Goal: Answer question/provide support

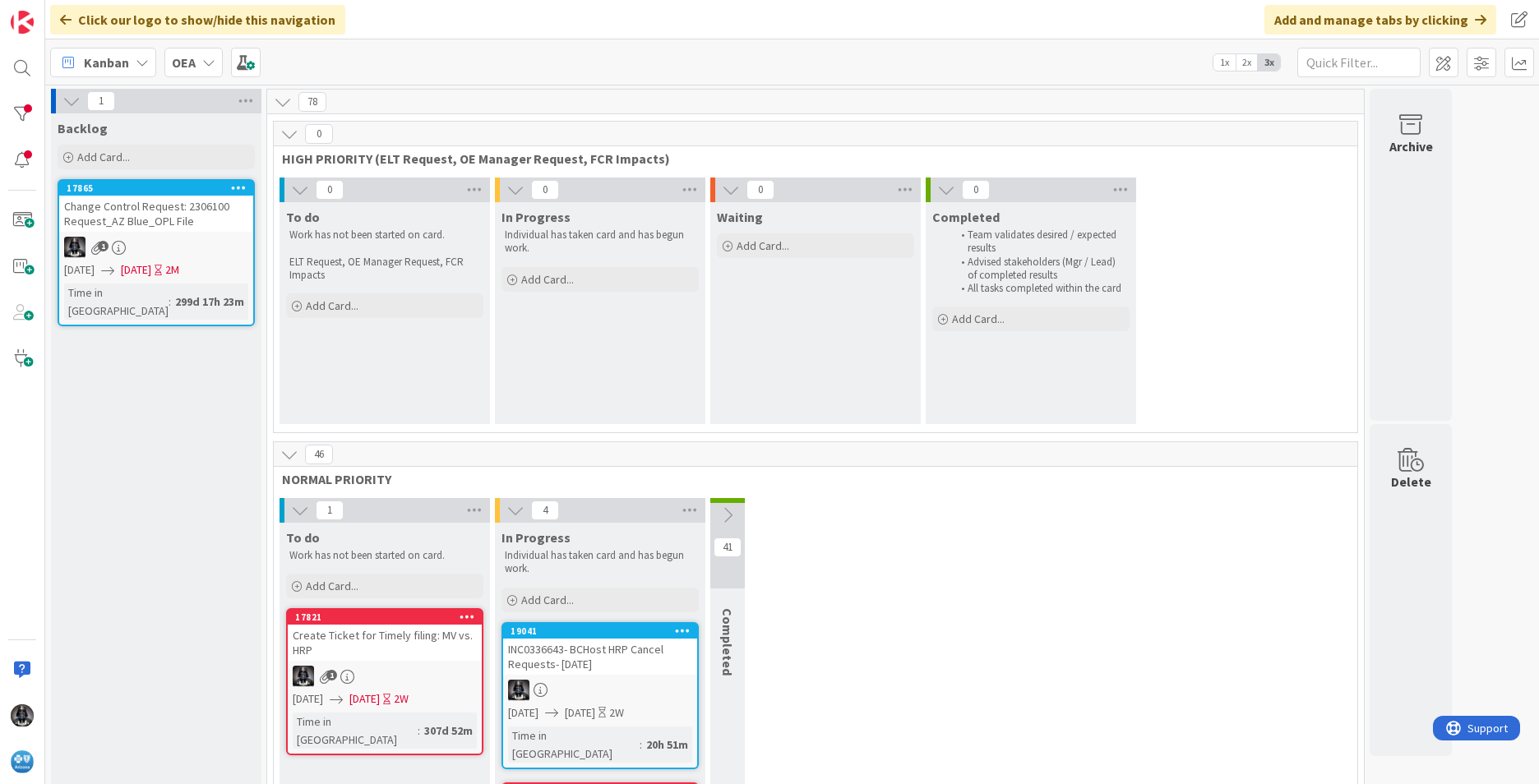
click at [143, 62] on icon at bounding box center [141, 62] width 13 height 13
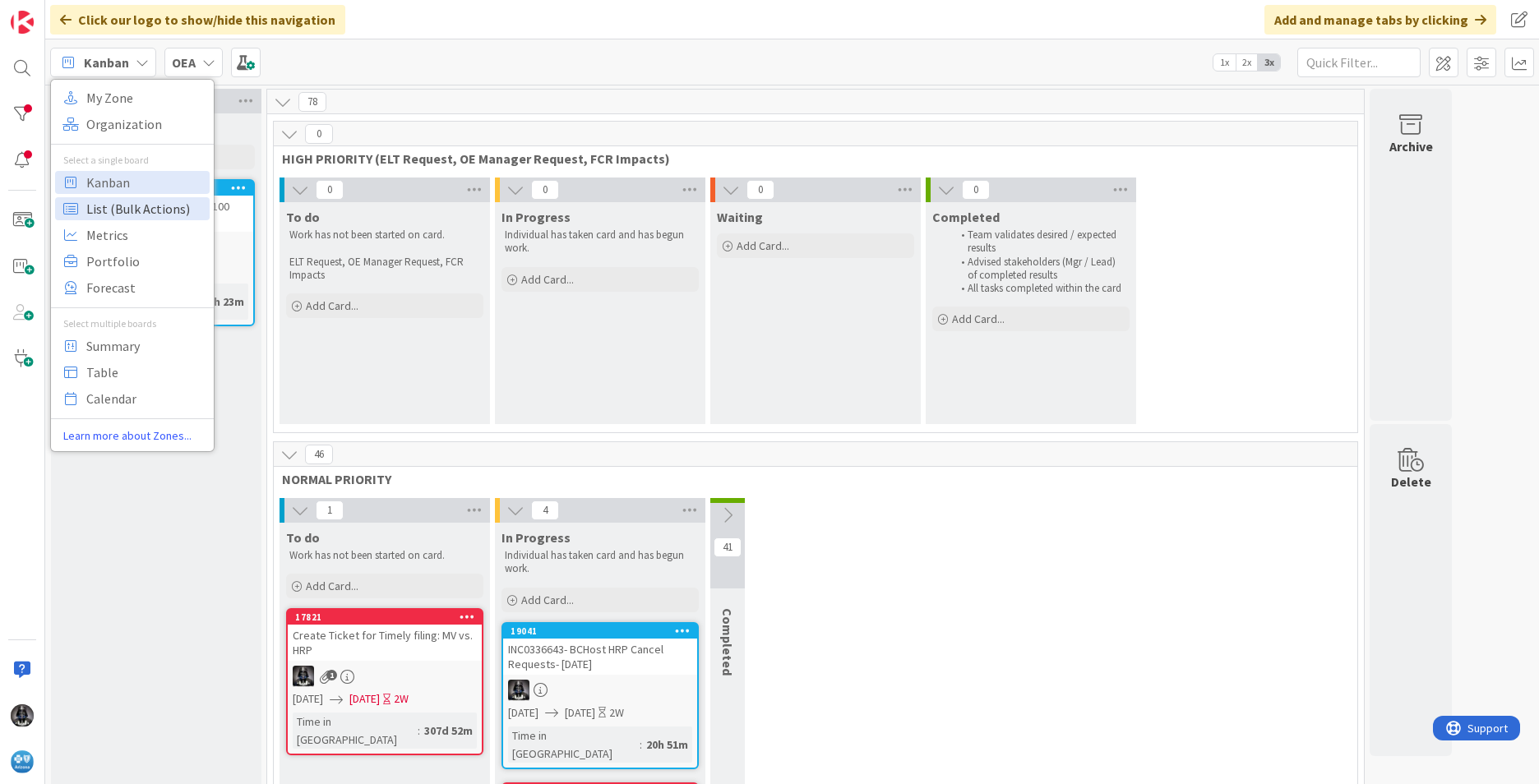
click at [123, 206] on span "List (Bulk Actions)" at bounding box center [146, 208] width 118 height 25
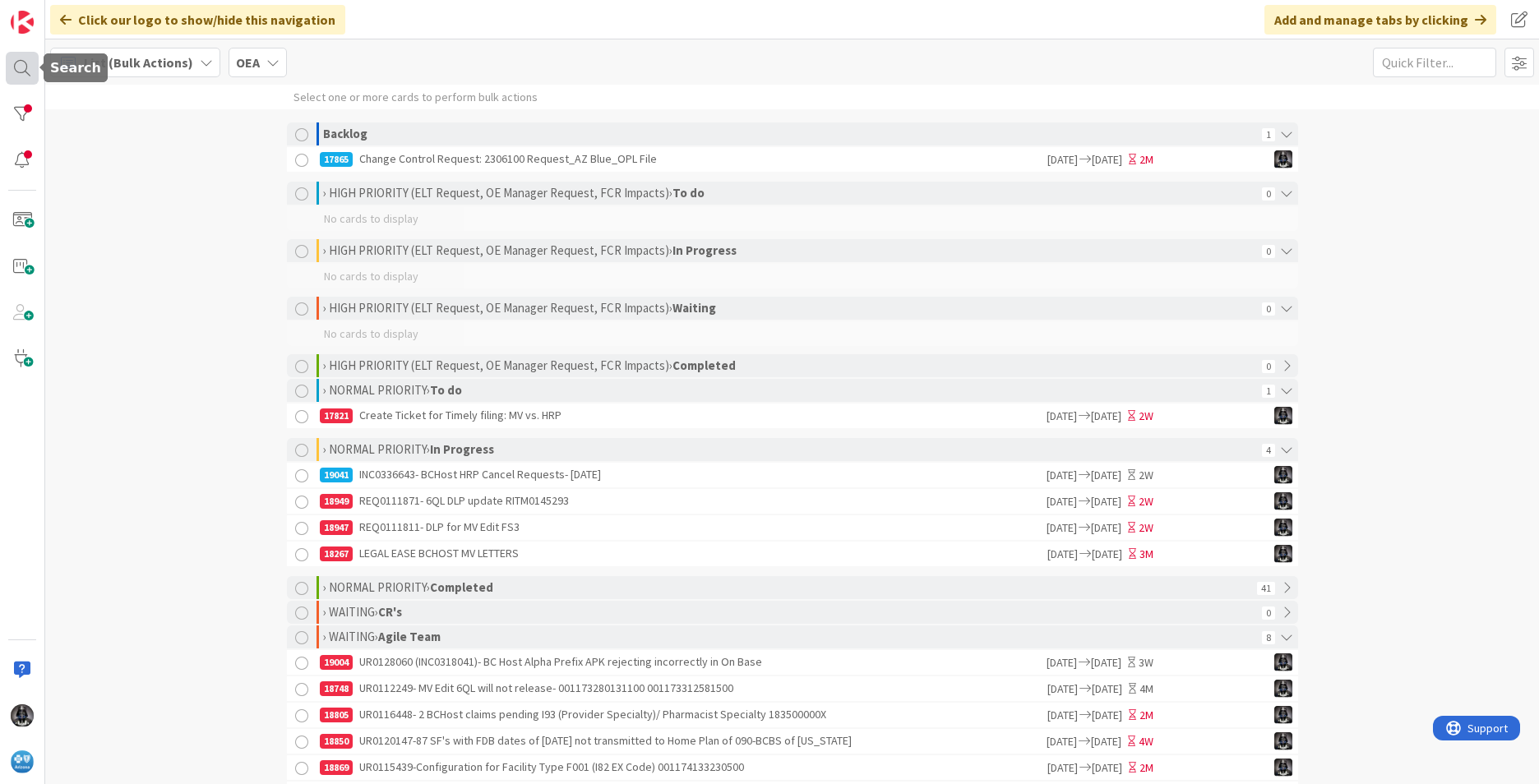
click at [18, 64] on div at bounding box center [22, 68] width 33 height 33
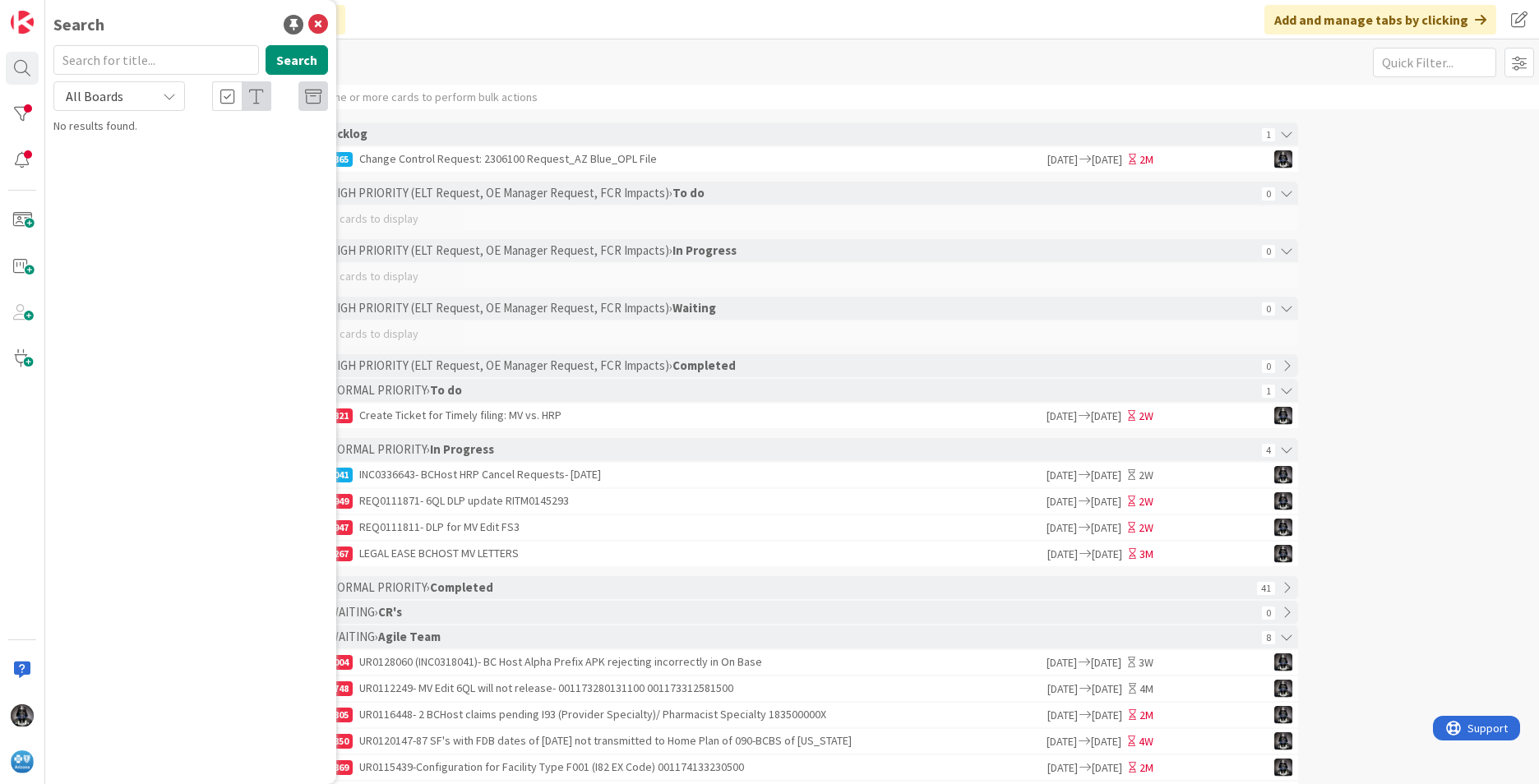
click at [112, 64] on input "text" at bounding box center [156, 60] width 206 height 30
type input "UR0115656"
click at [202, 152] on p "UR0115656 - Eadj's from [DATE] not viewable in Foresight for BlueCard Host" at bounding box center [202, 153] width 252 height 34
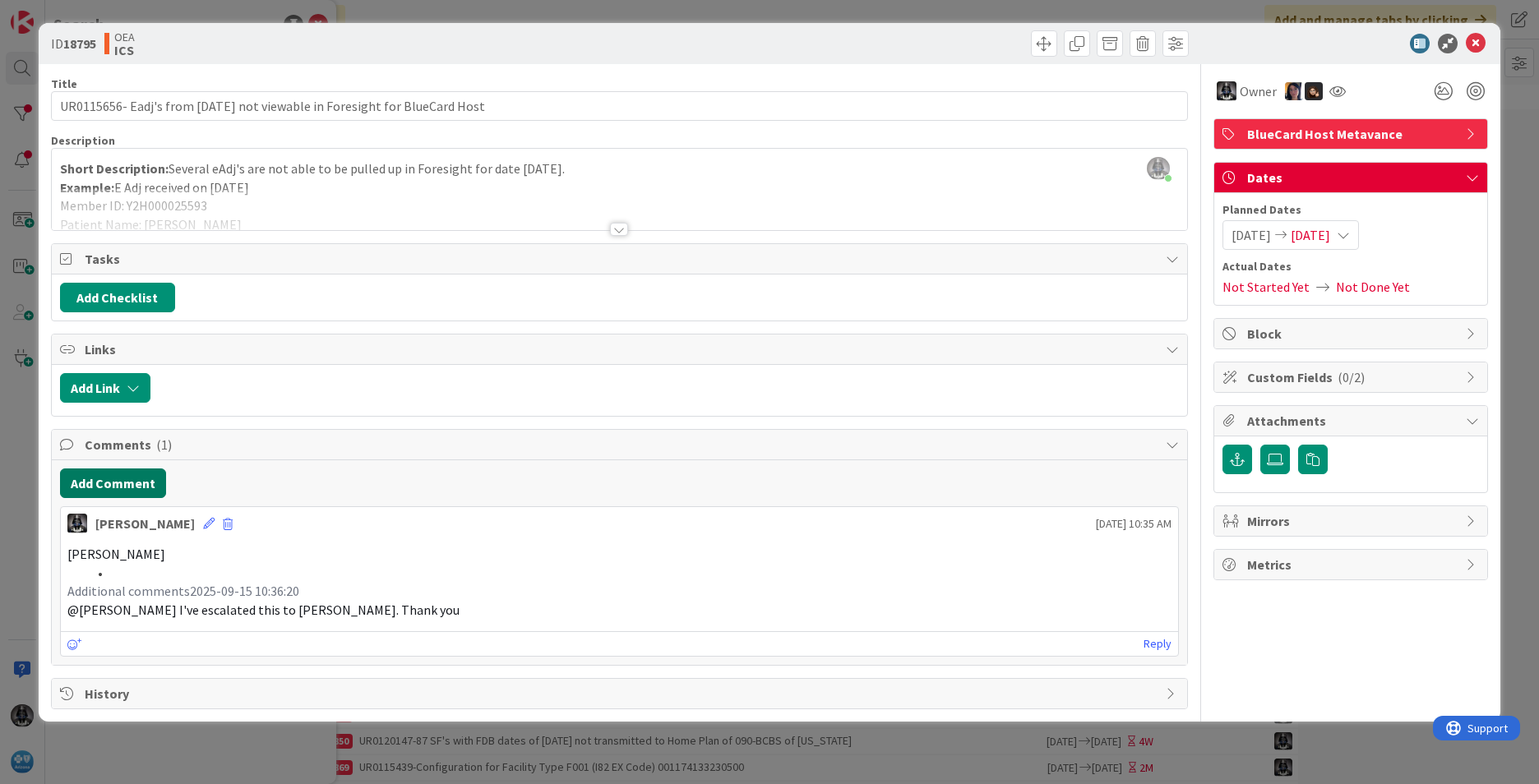
click at [118, 479] on button "Add Comment" at bounding box center [113, 483] width 106 height 30
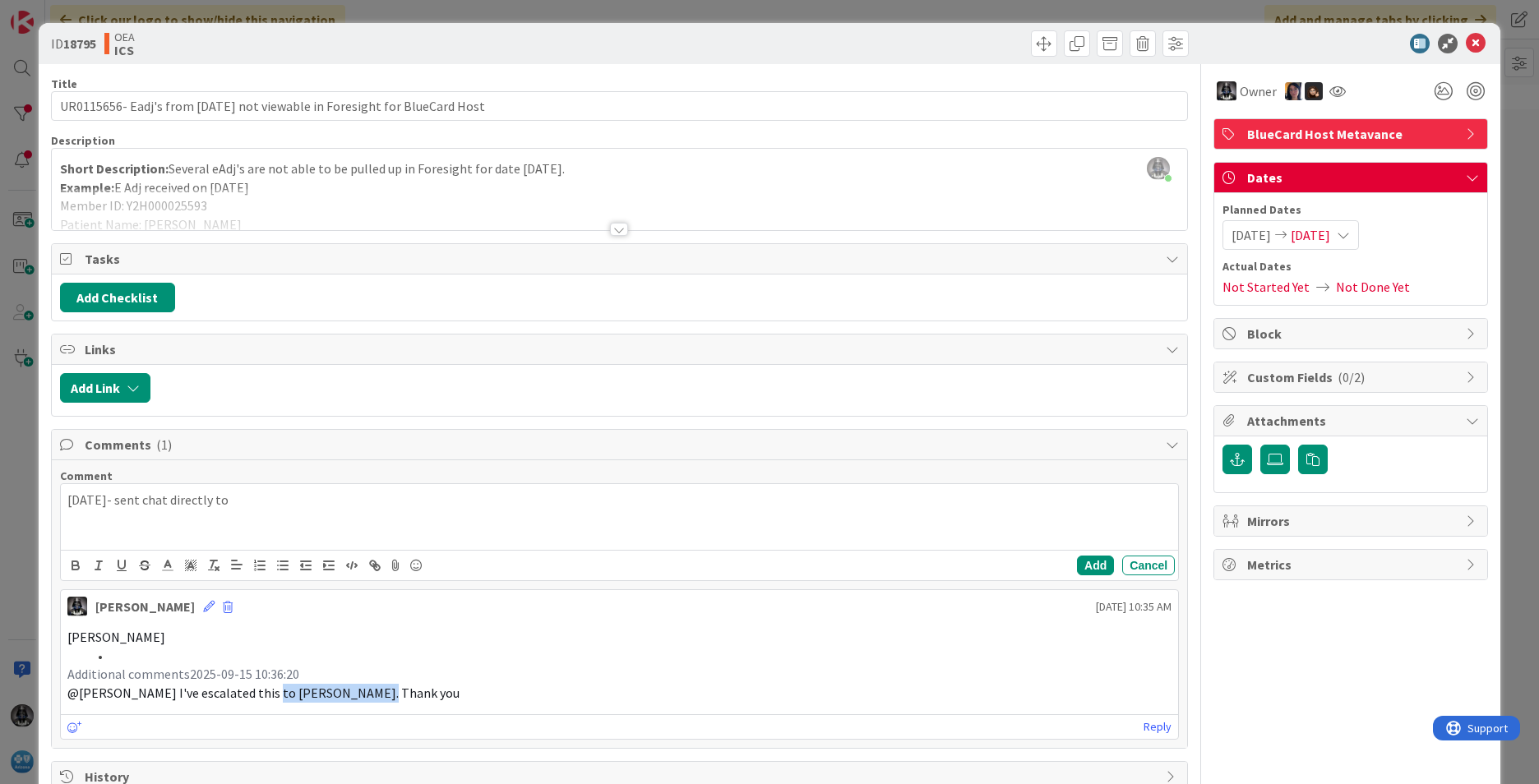
drag, startPoint x: 263, startPoint y: 691, endPoint x: 367, endPoint y: 694, distance: 104.0
click at [367, 694] on span "@[PERSON_NAME] I've escalated this to [PERSON_NAME]. Thank you" at bounding box center [264, 692] width 392 height 16
copy span "[PERSON_NAME]"
click at [262, 493] on p "[DATE]- sent chat directly to" at bounding box center [620, 500] width 1104 height 19
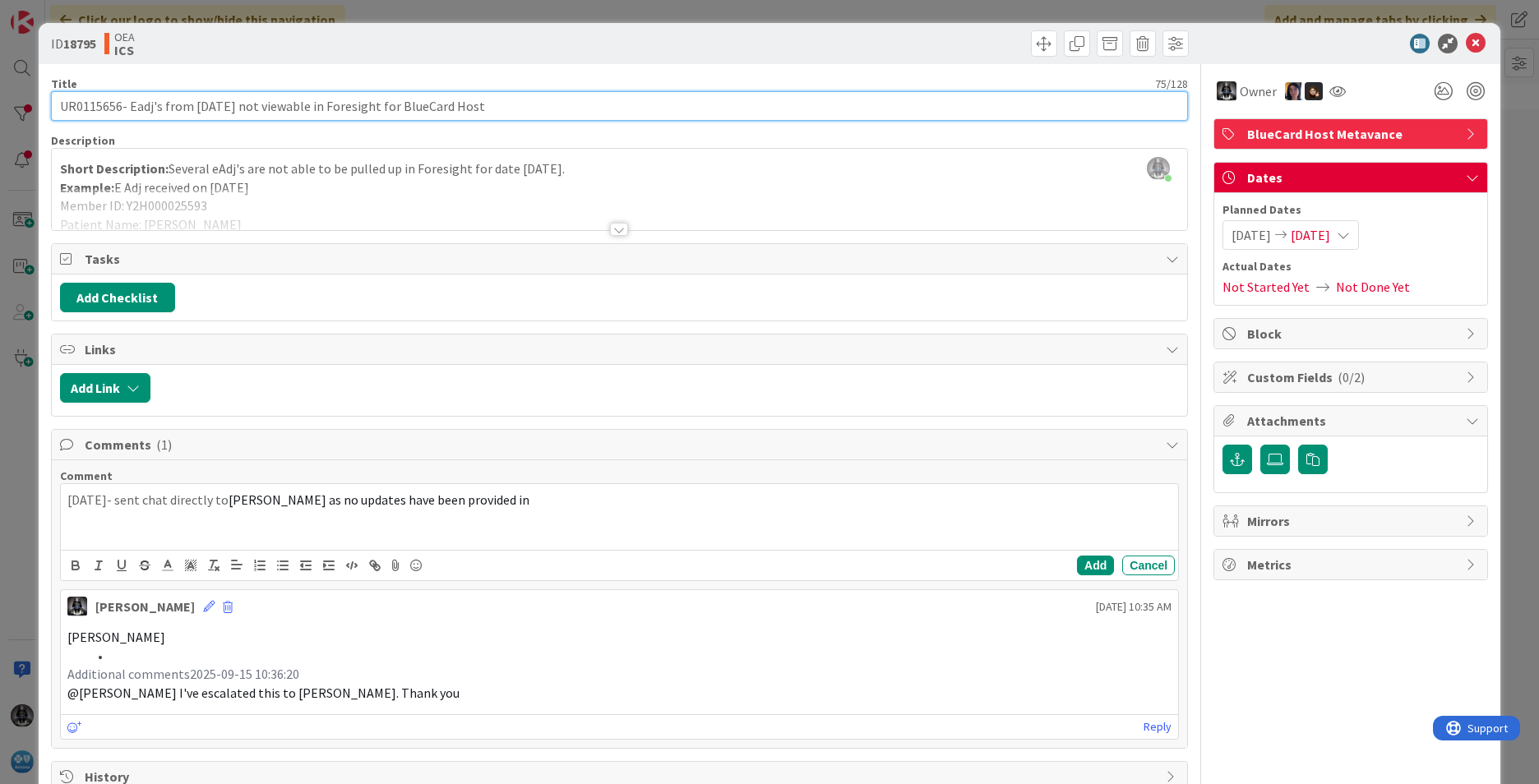
click at [91, 110] on input "UR0115656- Eadj's from [DATE] not viewable in Foresight for BlueCard Host" at bounding box center [619, 105] width 1137 height 30
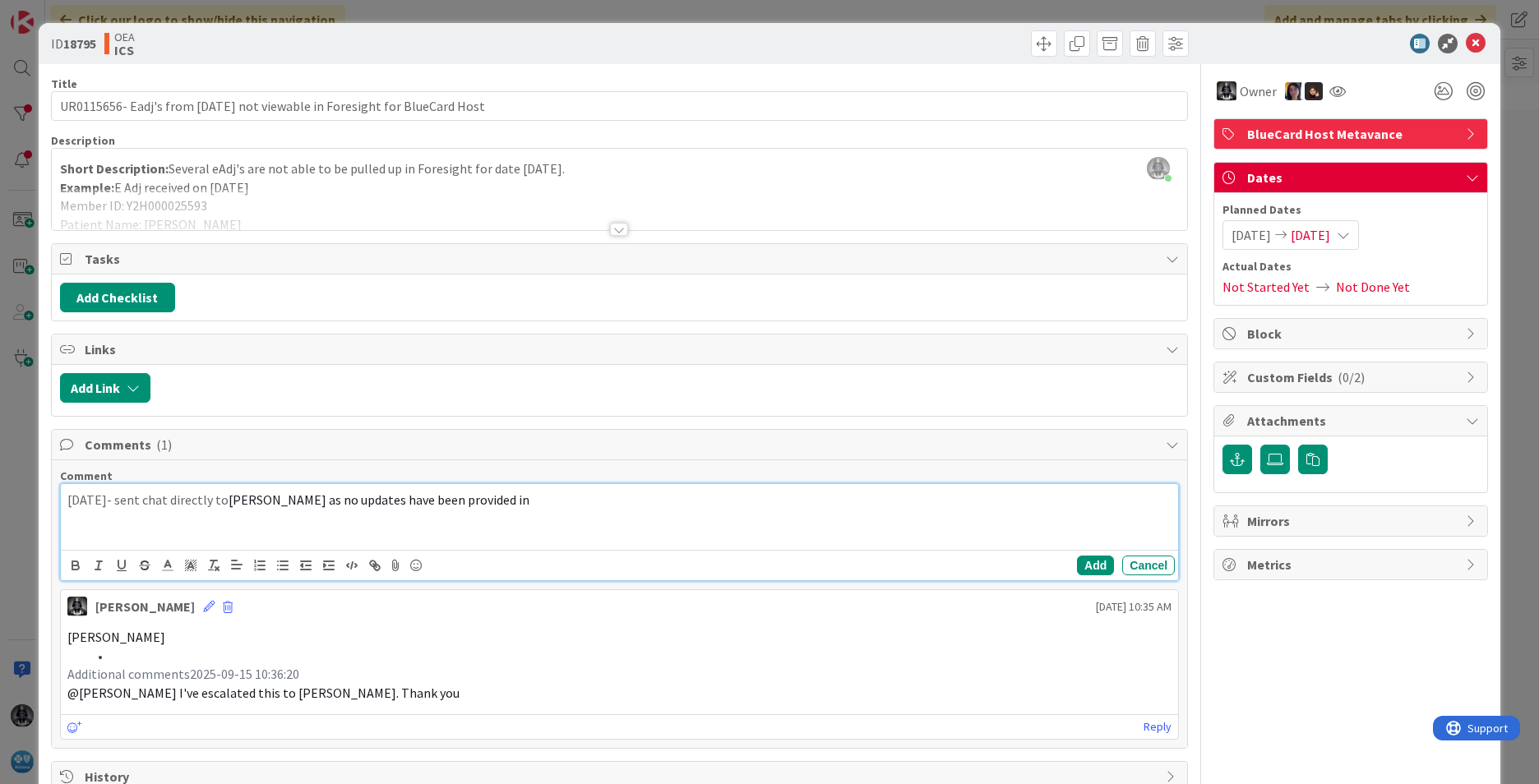
click at [565, 499] on p "[DATE]- sent chat directly to [PERSON_NAME] as no updates have been provided in" at bounding box center [620, 500] width 1104 height 19
click at [640, 501] on p "[DATE]- sent chat directly to [PERSON_NAME] as no updates have been provided in…" at bounding box center [620, 500] width 1104 height 19
drag, startPoint x: 116, startPoint y: 496, endPoint x: 59, endPoint y: 508, distance: 58.2
click at [60, 508] on div "[DATE]- sent chat directly to [PERSON_NAME] as no updates have been provided in…" at bounding box center [620, 532] width 1119 height 98
click at [73, 558] on icon "button" at bounding box center [75, 565] width 15 height 15
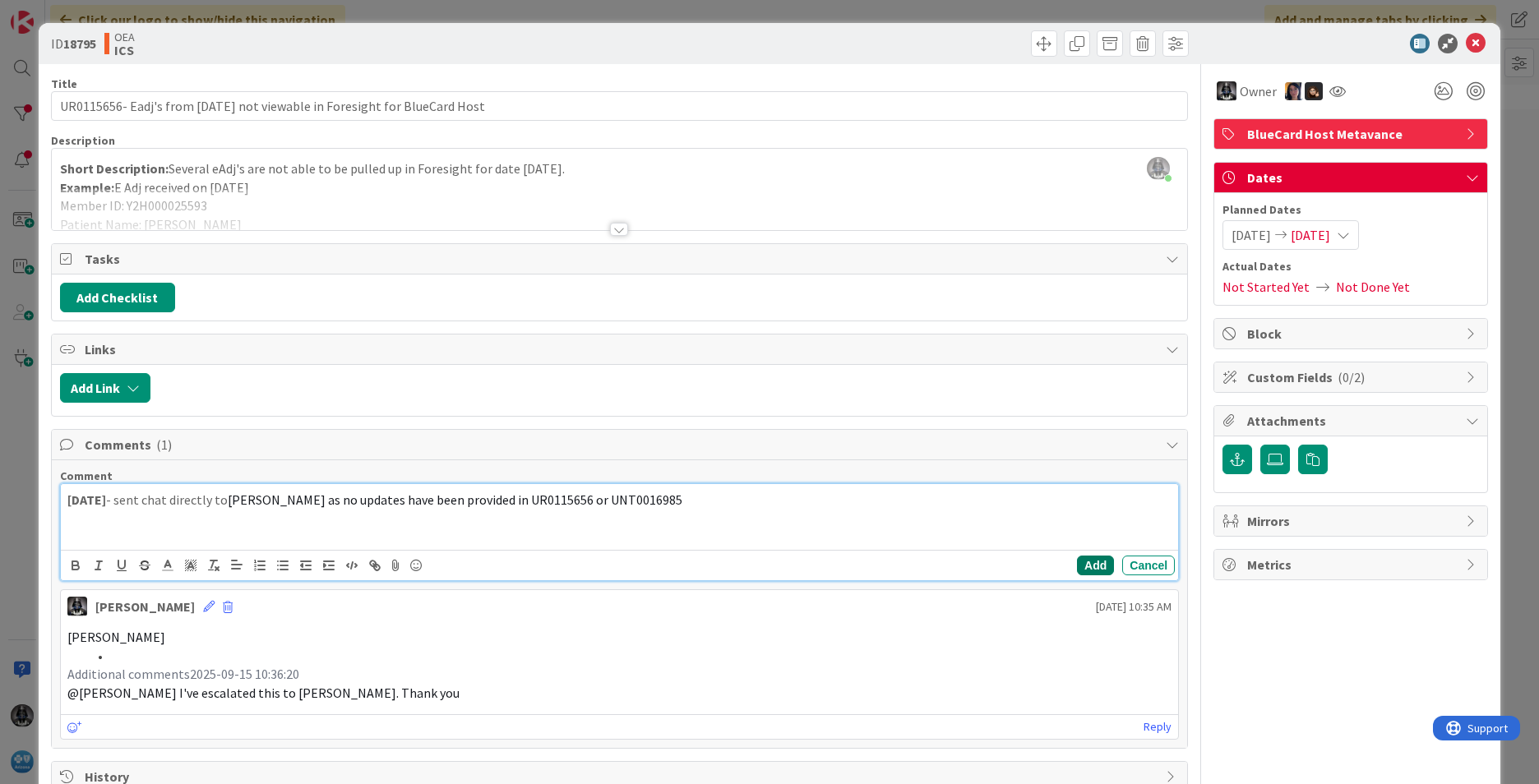
click at [1023, 563] on button "Add" at bounding box center [1095, 565] width 37 height 20
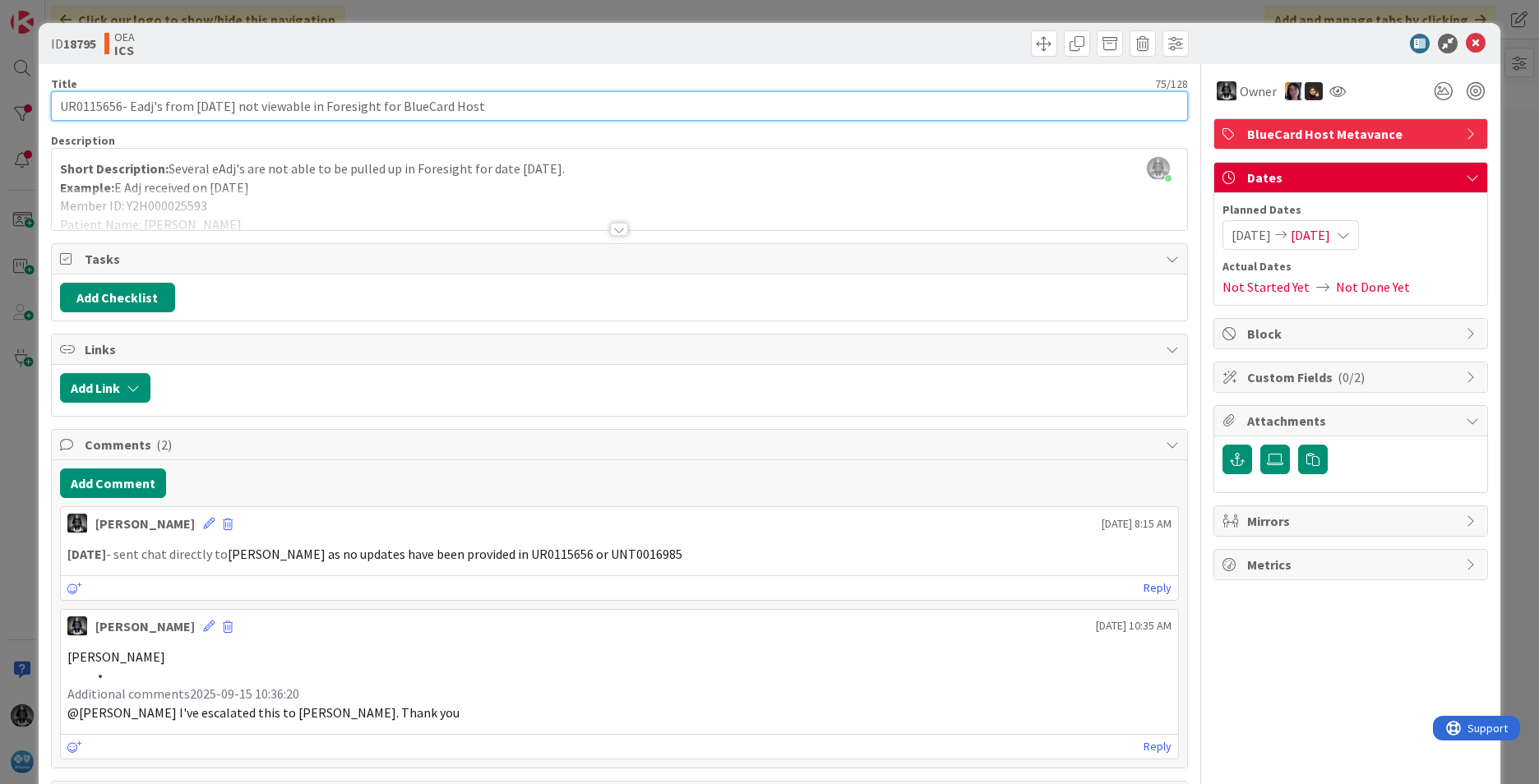
drag, startPoint x: 120, startPoint y: 104, endPoint x: 137, endPoint y: 118, distance: 22.0
click at [120, 105] on input "UR0115656- Eadj's from [DATE] not viewable in Foresight for BlueCard Host" at bounding box center [619, 105] width 1137 height 30
paste input "UNT0016985"
type input "UR0115656 / UNT0016985- Eadj's from [DATE] not viewable in Foresight for BlueCa…"
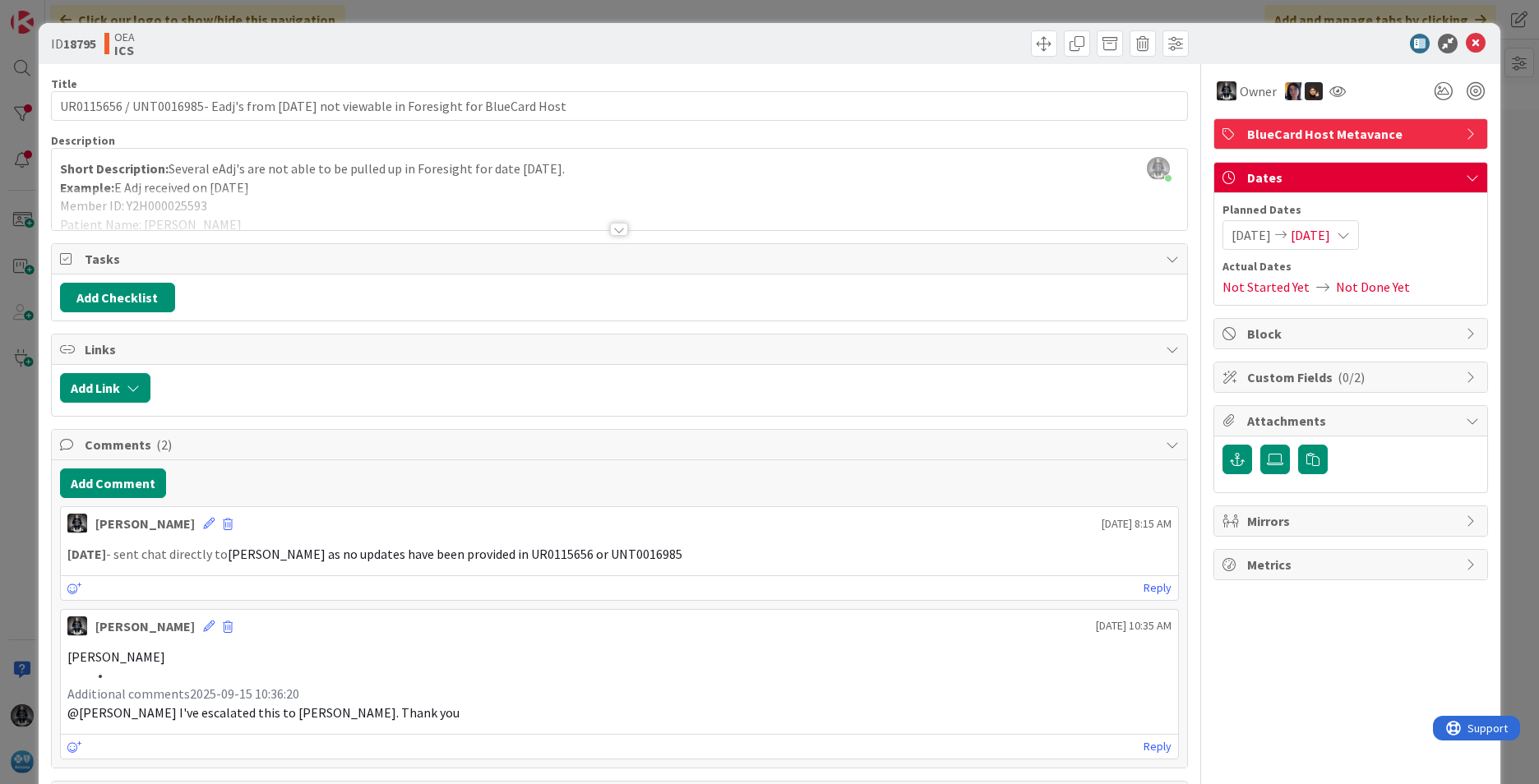
click at [927, 685] on li at bounding box center [629, 675] width 1084 height 19
click at [1023, 232] on icon at bounding box center [1343, 235] width 13 height 13
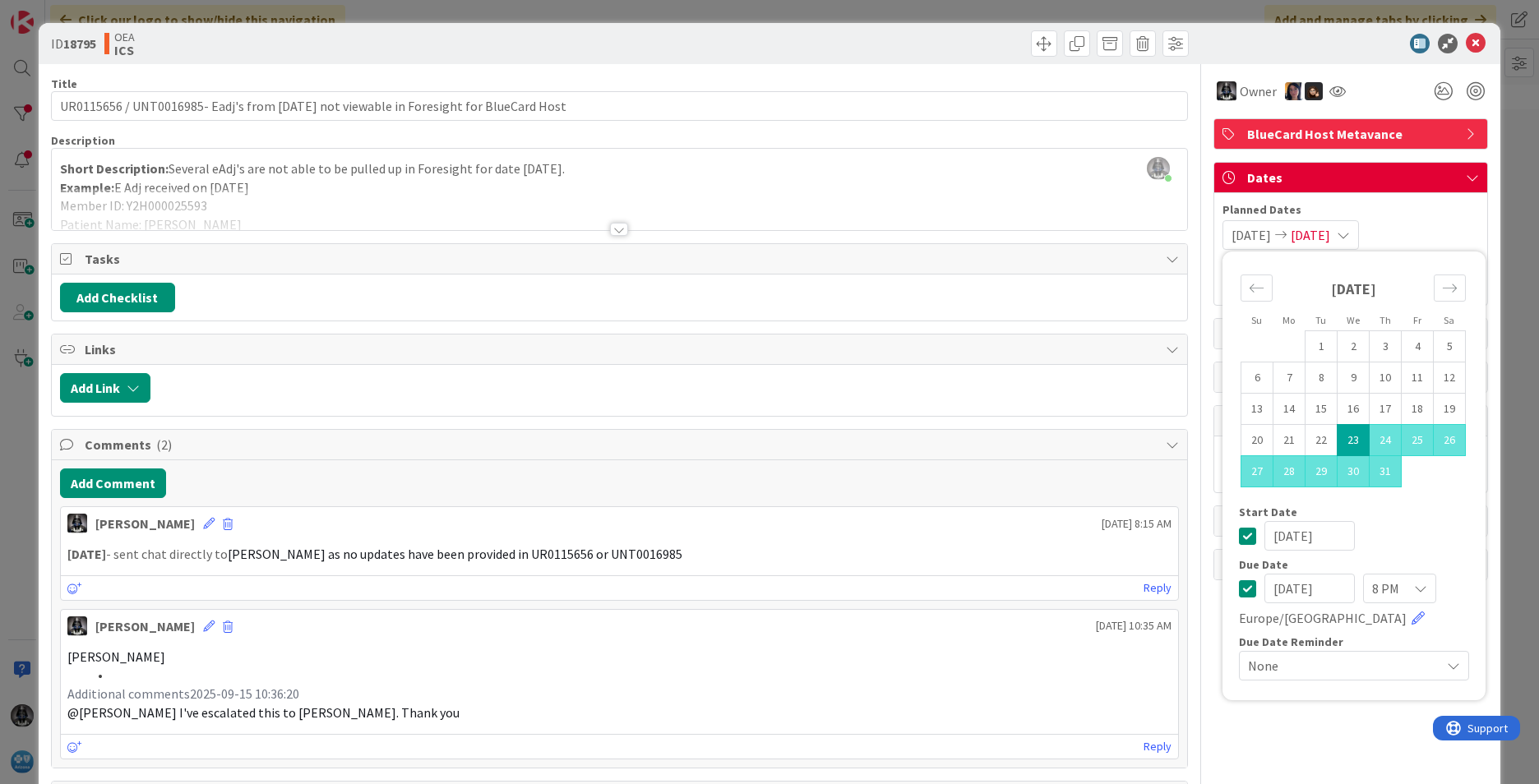
drag, startPoint x: 1261, startPoint y: 584, endPoint x: 1368, endPoint y: 591, distance: 107.2
click at [1023, 591] on div "[DATE] 8 PM [GEOGRAPHIC_DATA]/[GEOGRAPHIC_DATA]" at bounding box center [1354, 601] width 231 height 54
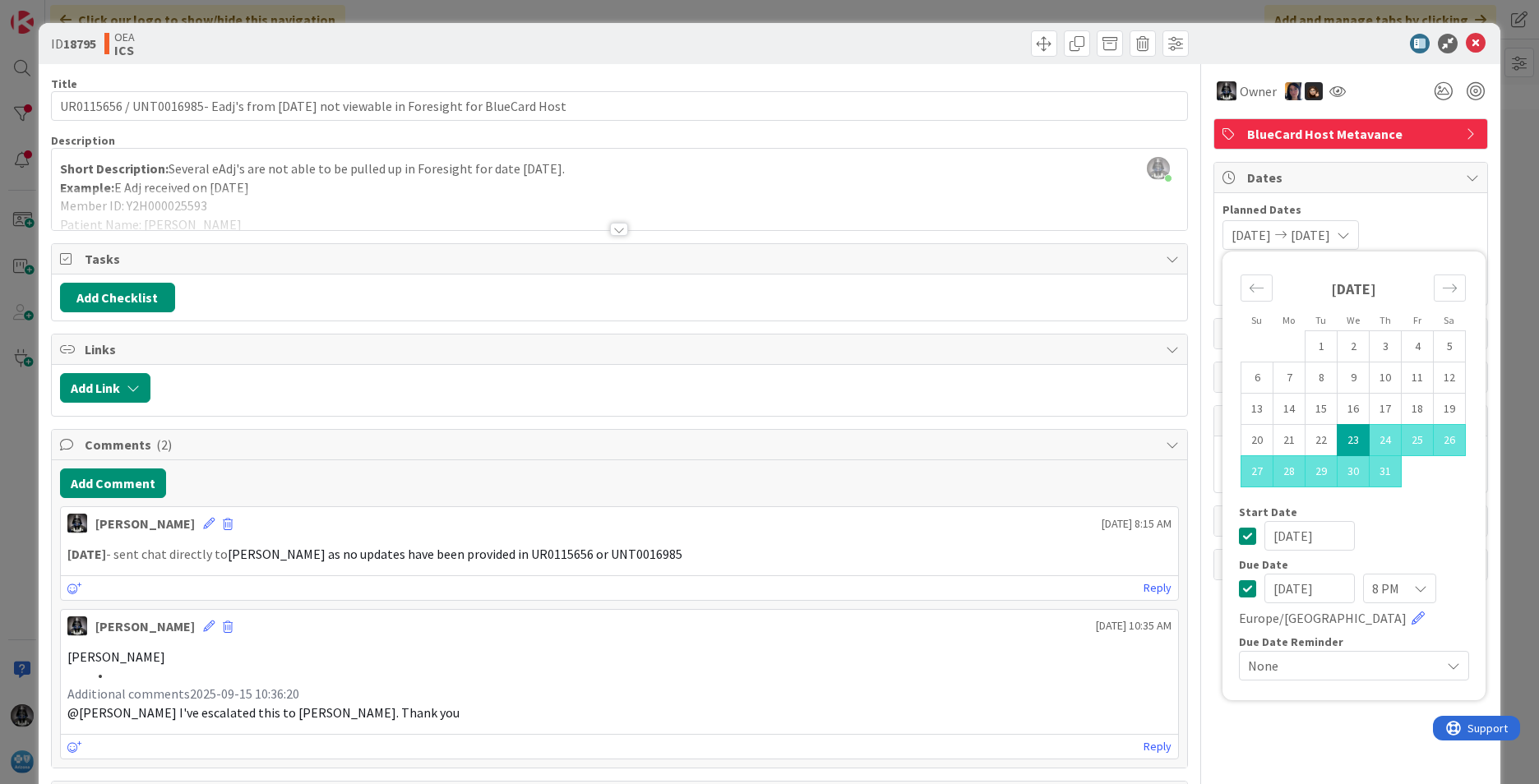
type input "[DATE]"
click at [1021, 669] on li at bounding box center [629, 675] width 1084 height 19
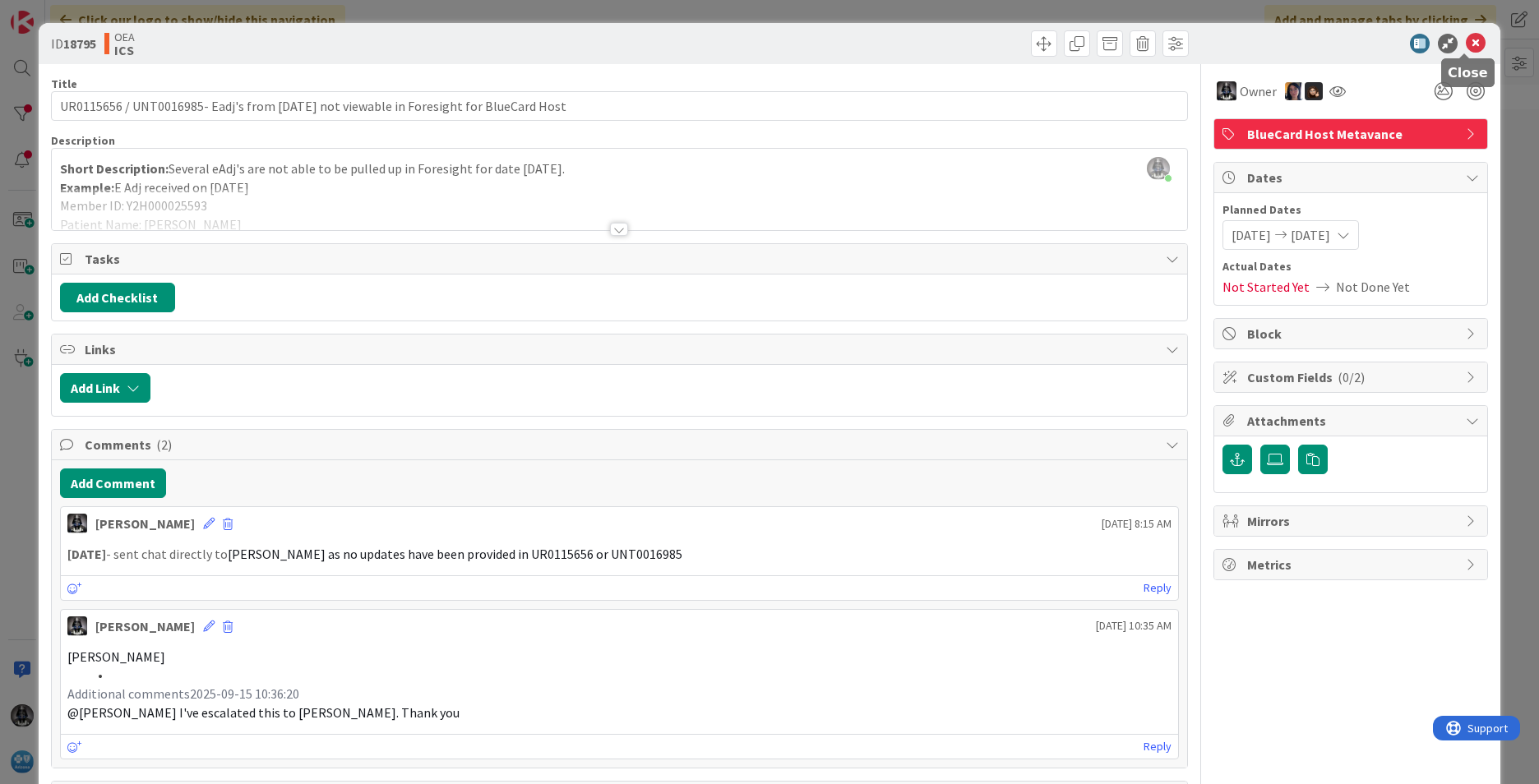
click at [1023, 41] on icon at bounding box center [1475, 43] width 20 height 20
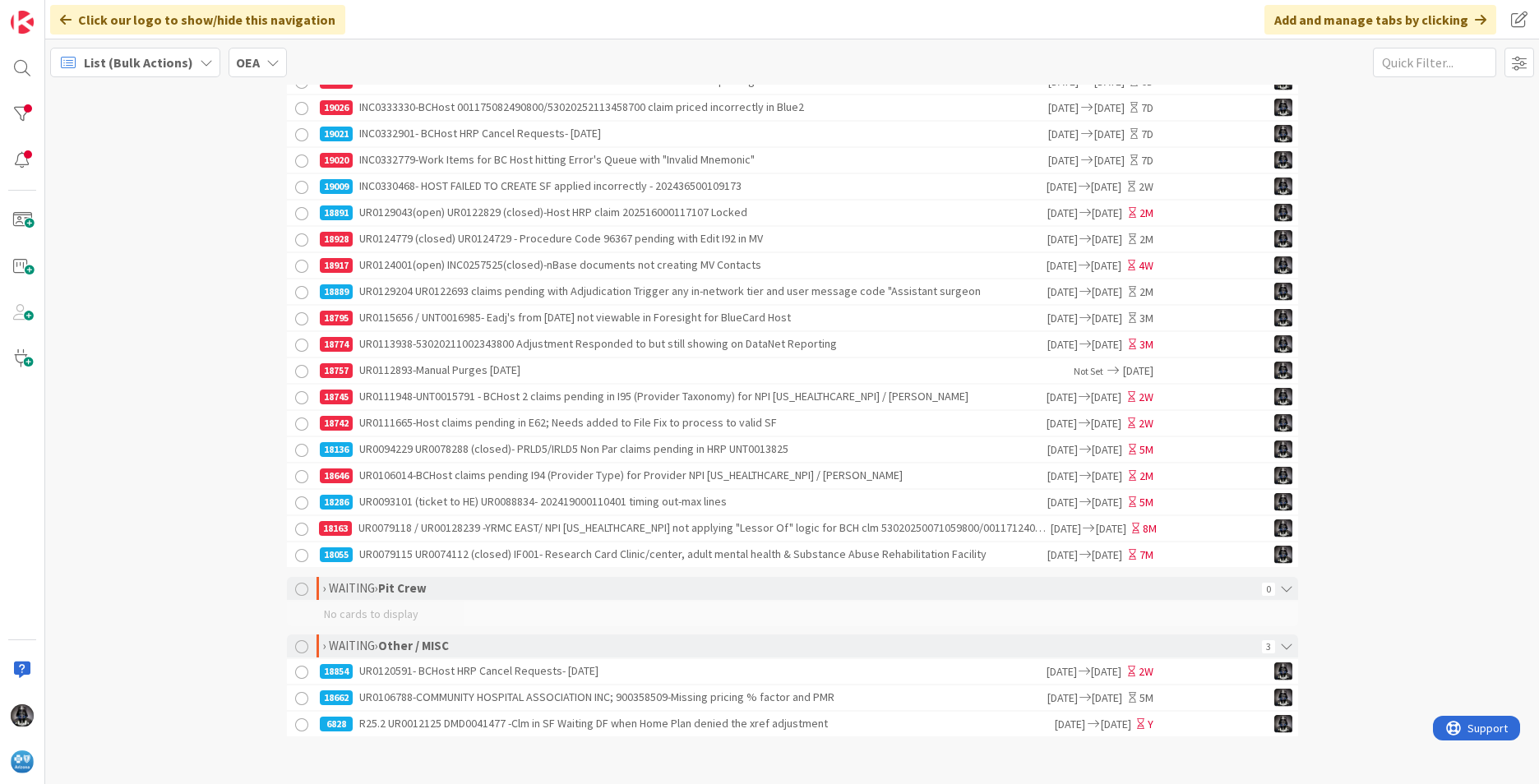
scroll to position [880, 0]
